Goal: Task Accomplishment & Management: Use online tool/utility

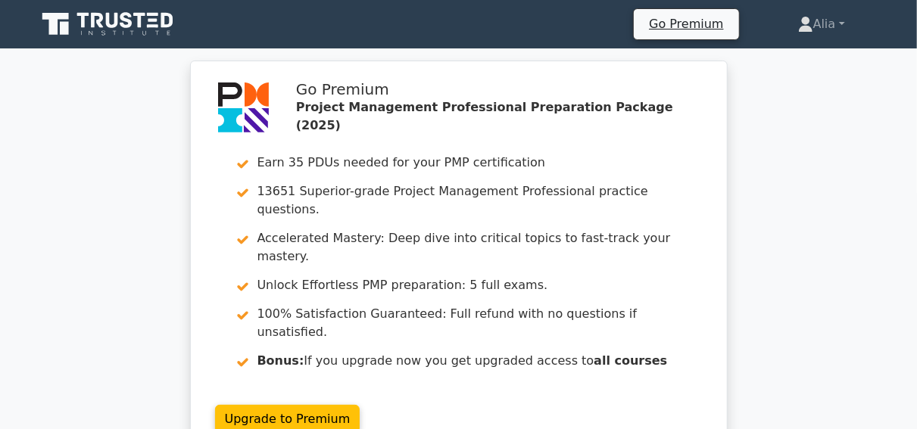
click at [107, 17] on icon at bounding box center [108, 24] width 145 height 29
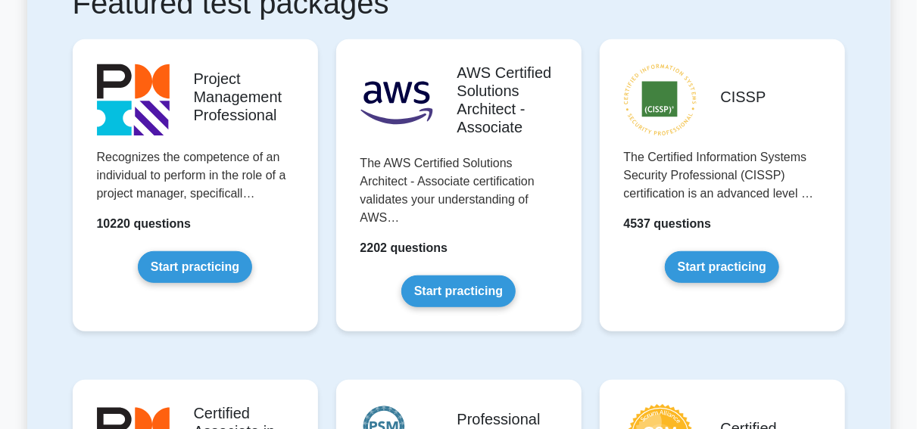
scroll to position [304, 0]
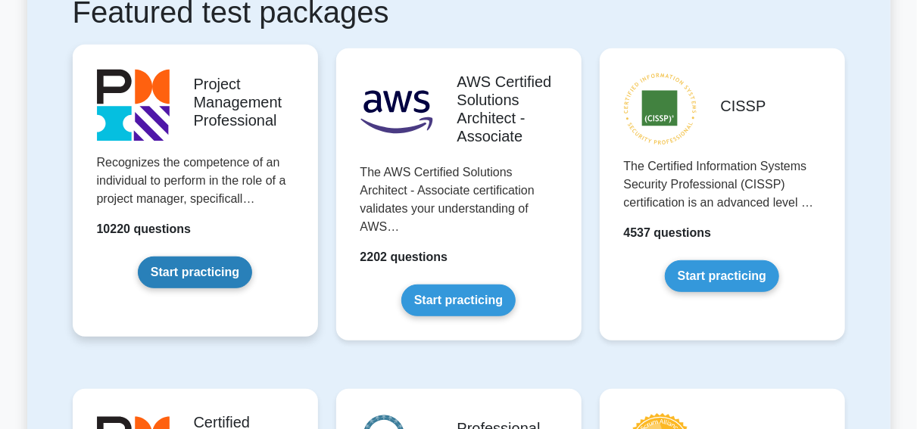
click at [214, 278] on link "Start practicing" at bounding box center [195, 273] width 114 height 32
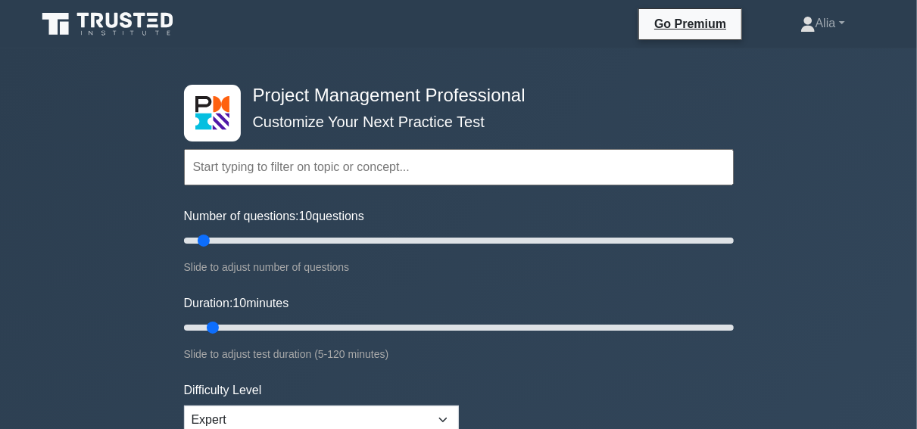
click at [330, 166] on input "text" at bounding box center [459, 167] width 550 height 36
type input "v"
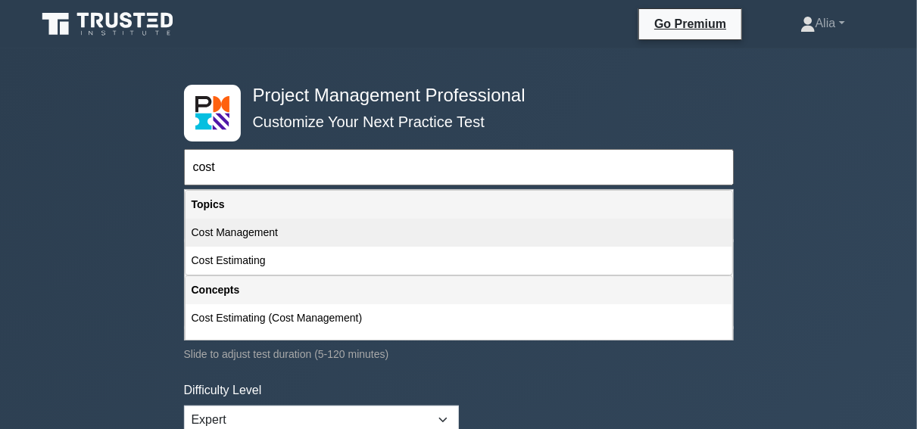
click at [239, 229] on div "Cost Management" at bounding box center [459, 233] width 547 height 28
type input "Cost Management"
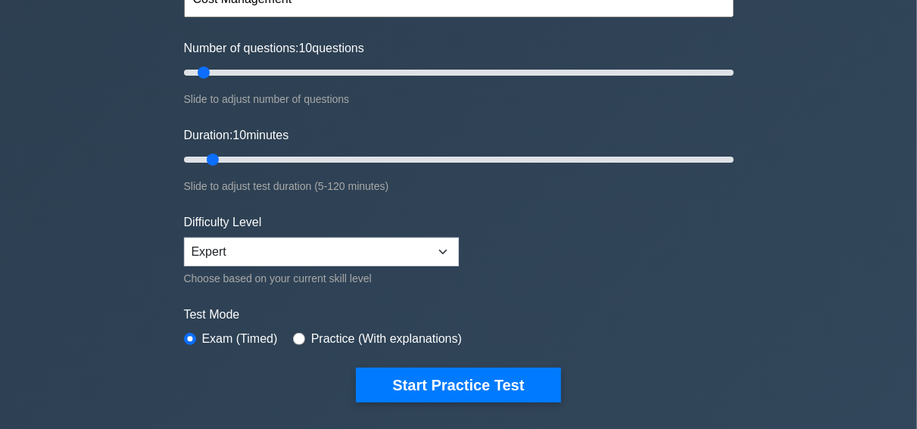
scroll to position [173, 0]
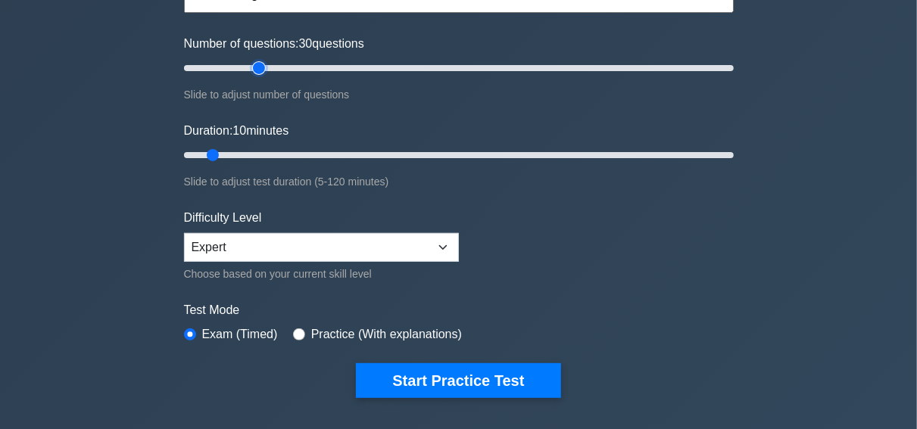
drag, startPoint x: 204, startPoint y: 66, endPoint x: 260, endPoint y: 64, distance: 56.8
type input "30"
click at [260, 64] on input "Number of questions: 30 questions" at bounding box center [459, 68] width 550 height 18
drag, startPoint x: 217, startPoint y: 152, endPoint x: 295, endPoint y: 154, distance: 78.8
type input "30"
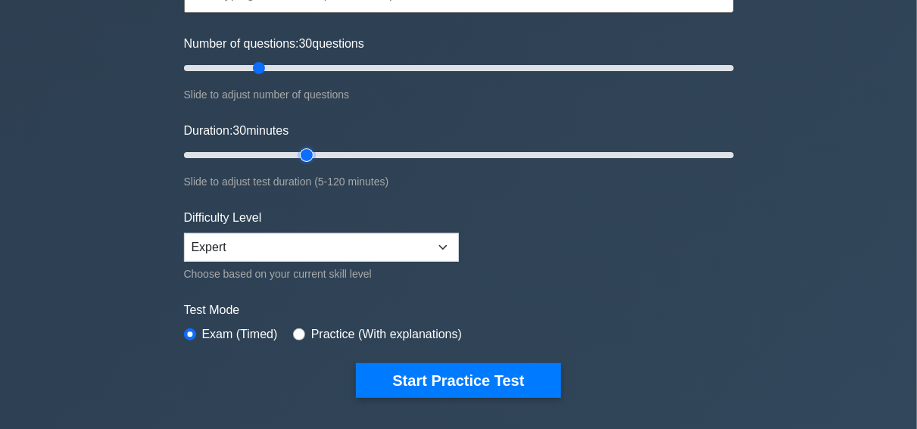
click at [295, 154] on input "Duration: 30 minutes" at bounding box center [459, 155] width 550 height 18
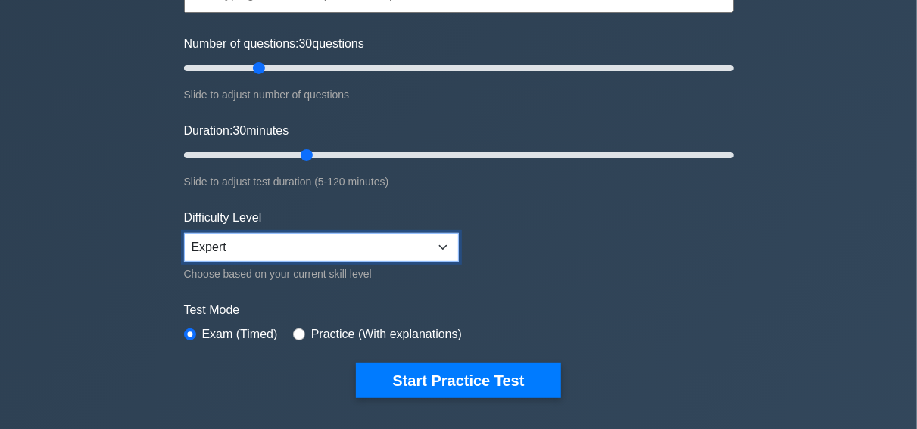
click at [242, 248] on select "Beginner Intermediate Expert" at bounding box center [321, 247] width 275 height 29
click at [628, 257] on form "Topics Scope Management Time Management Cost Management Quality Management Risk…" at bounding box center [459, 164] width 550 height 468
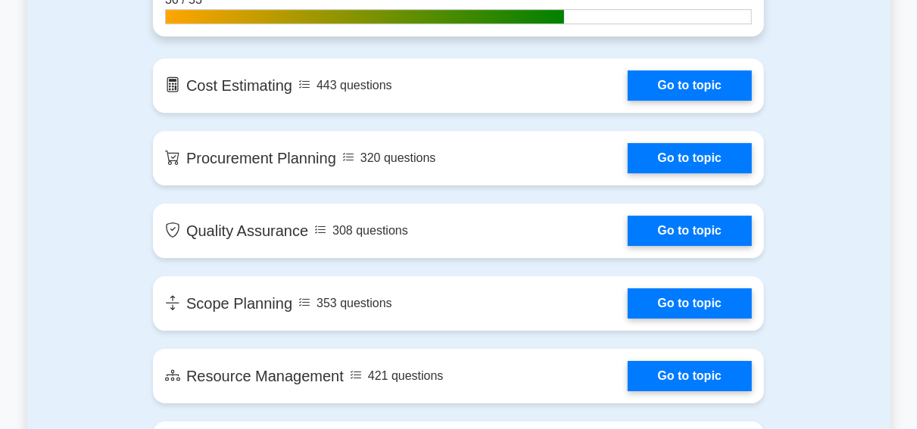
scroll to position [2252, 0]
